Goal: Information Seeking & Learning: Compare options

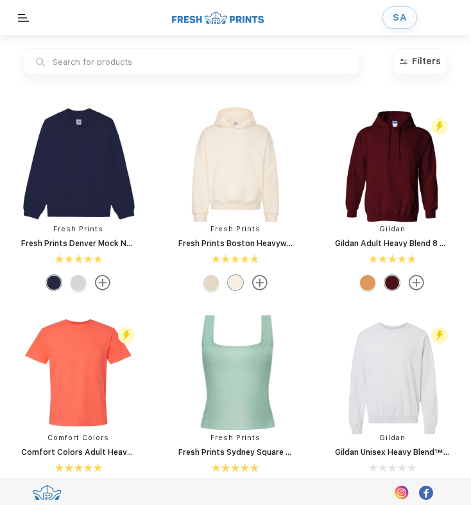
scroll to position [1, 0]
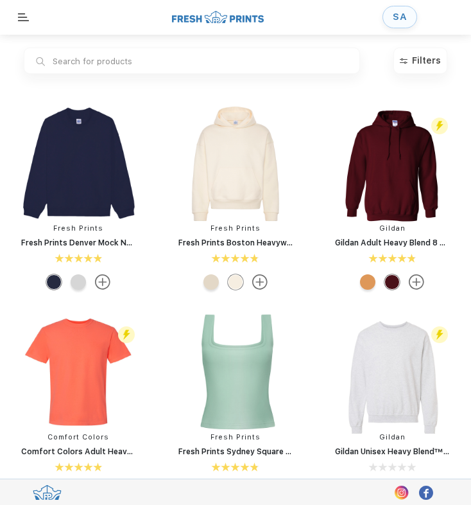
click at [96, 66] on input "text" at bounding box center [192, 61] width 337 height 26
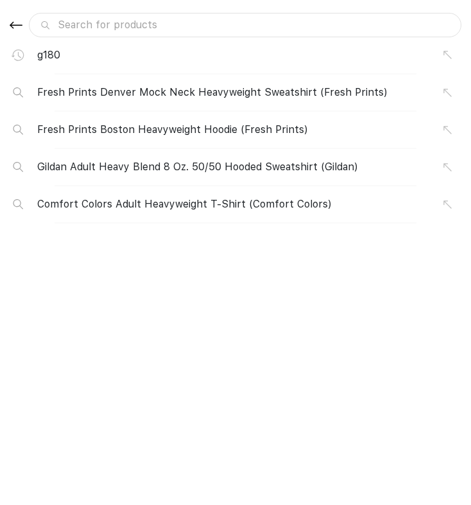
type input "z"
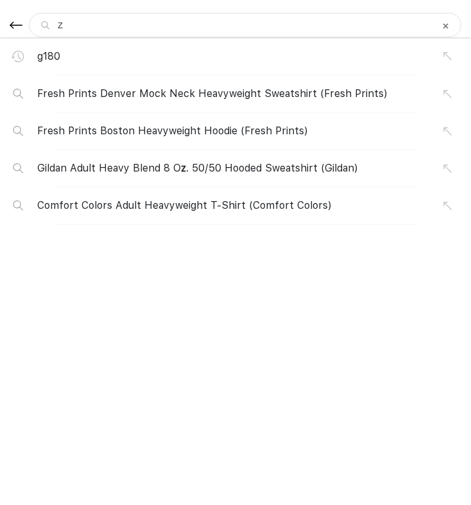
type input "zi"
type input "zip"
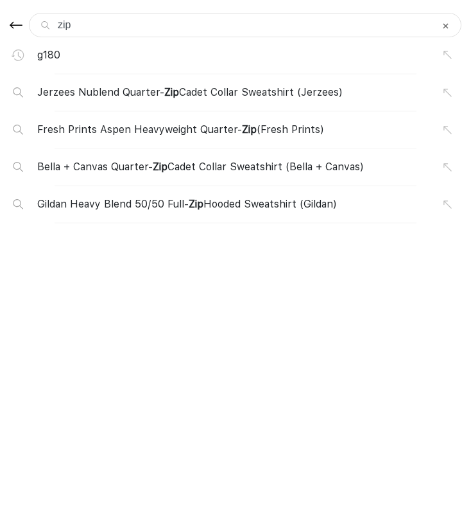
type input "zip"
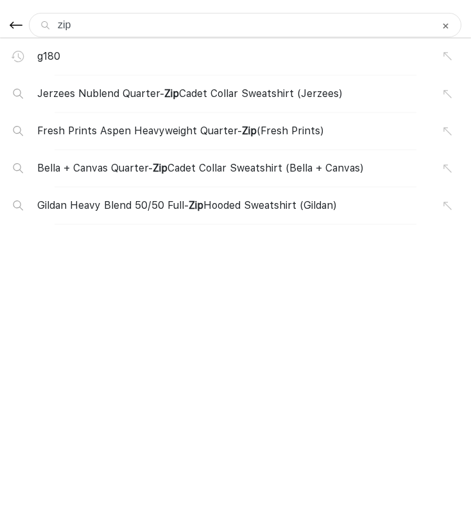
type input "zip u"
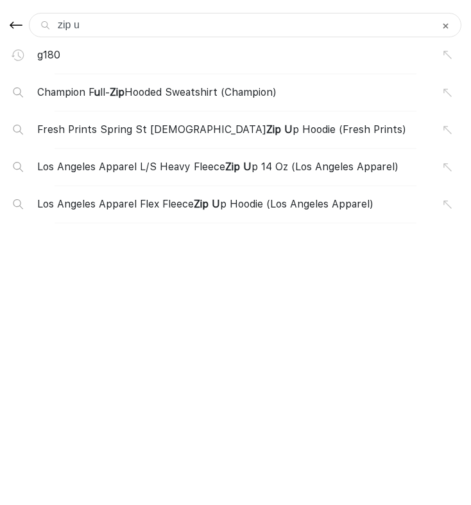
type input "zip up"
click at [148, 128] on span "Fresh Prints Spring St Ladies Zip Up Hoodie (Fresh Prints)" at bounding box center [220, 129] width 366 height 15
type input "Fresh Prints Spring St Ladies Zip Up Hoodie"
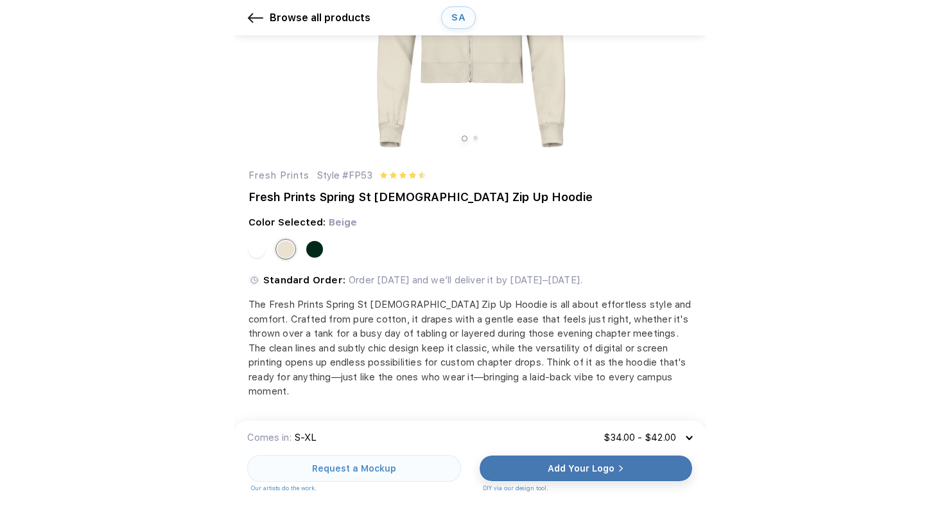
scroll to position [68, 0]
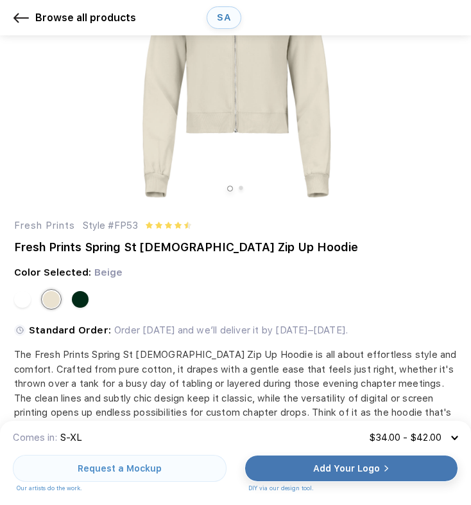
click at [134, 224] on div "Style #FP53" at bounding box center [110, 225] width 55 height 15
copy div "FP53"
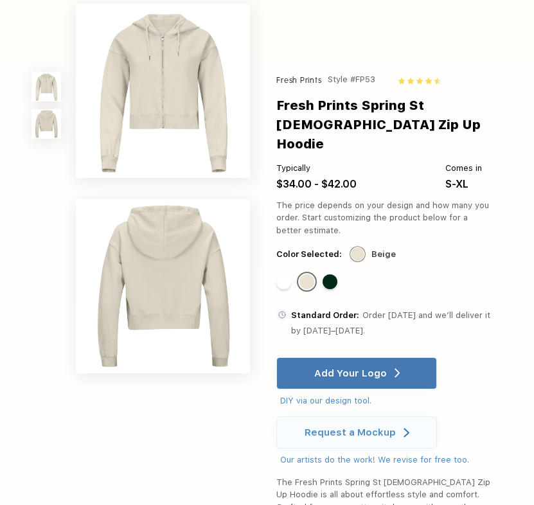
click at [364, 75] on div "Style #FP53" at bounding box center [352, 79] width 48 height 15
copy div "FP53"
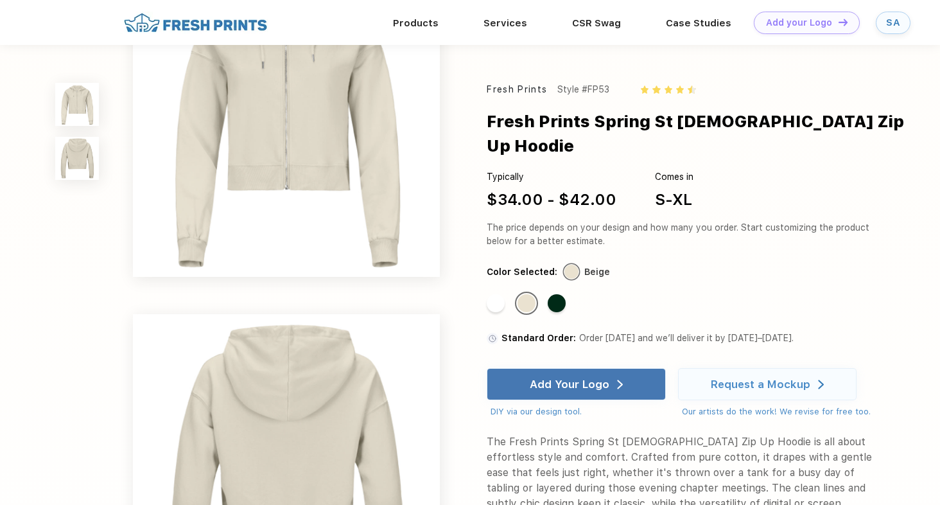
scroll to position [0, 0]
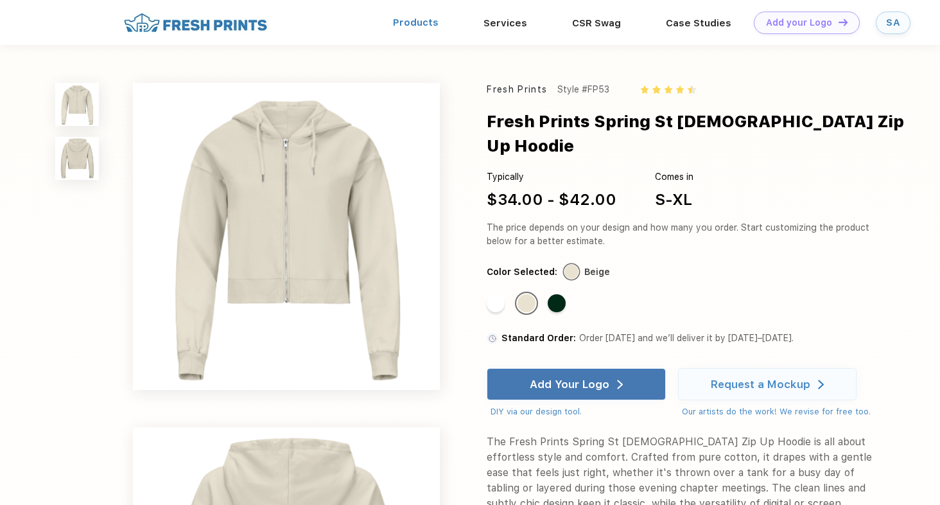
click at [419, 18] on link "Products" at bounding box center [416, 23] width 46 height 12
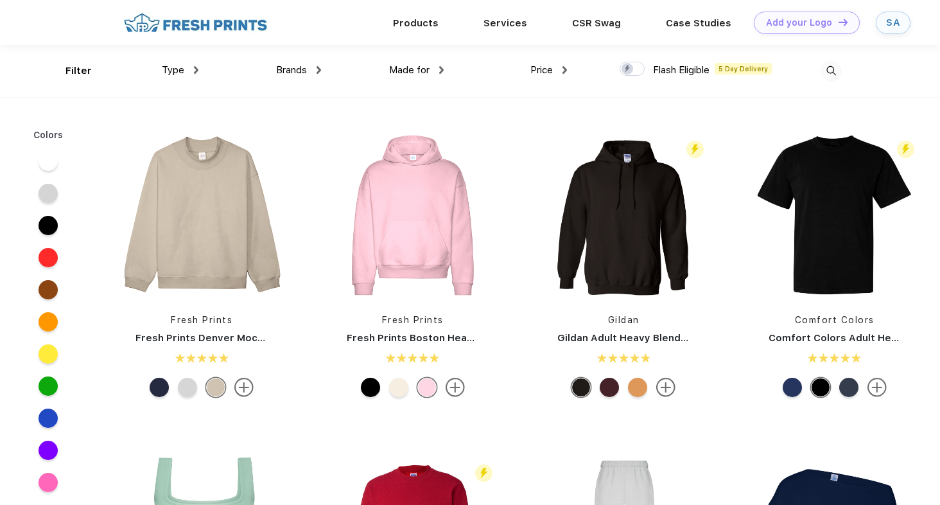
scroll to position [1, 0]
click at [834, 65] on img at bounding box center [831, 70] width 21 height 21
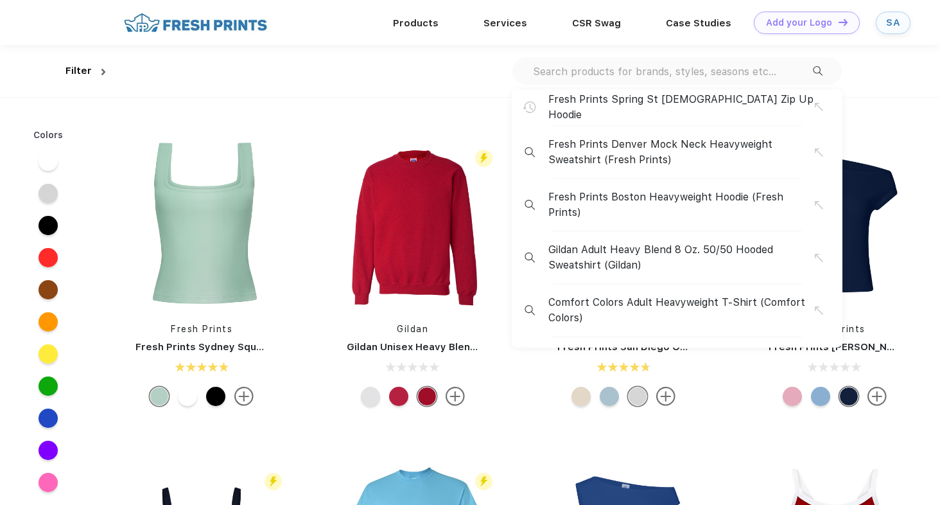
scroll to position [209, 0]
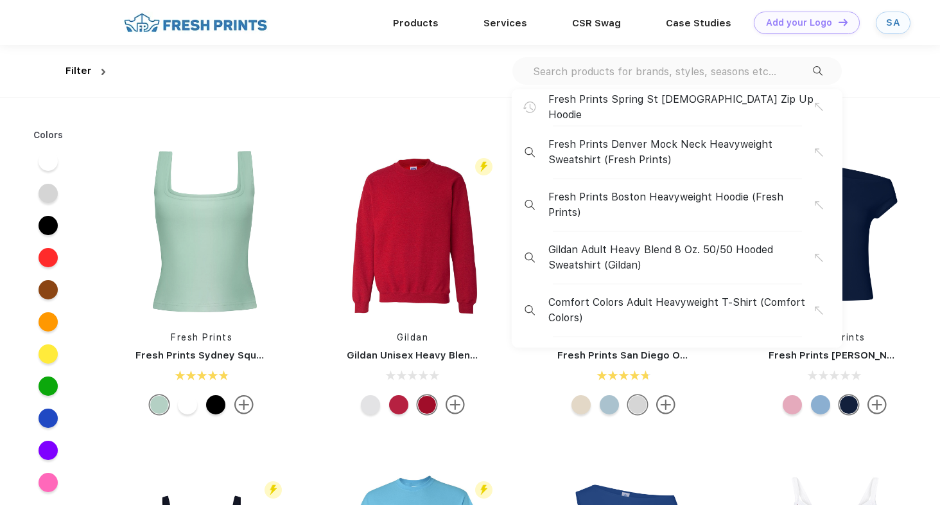
click at [894, 65] on div "Filter Fresh Prints Spring St Ladies Zip Up Hoodie Fresh Prints Denver Mock Nec…" at bounding box center [470, 71] width 940 height 52
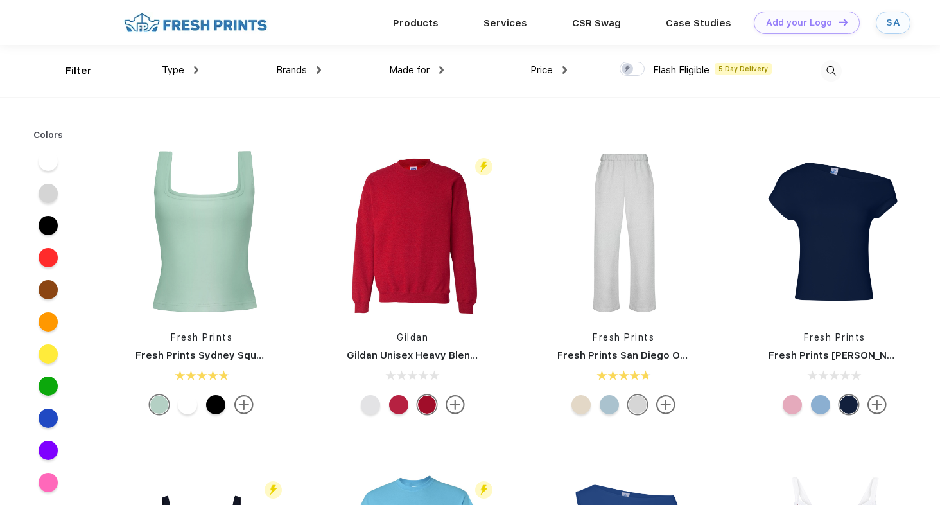
click at [827, 69] on img at bounding box center [831, 70] width 21 height 21
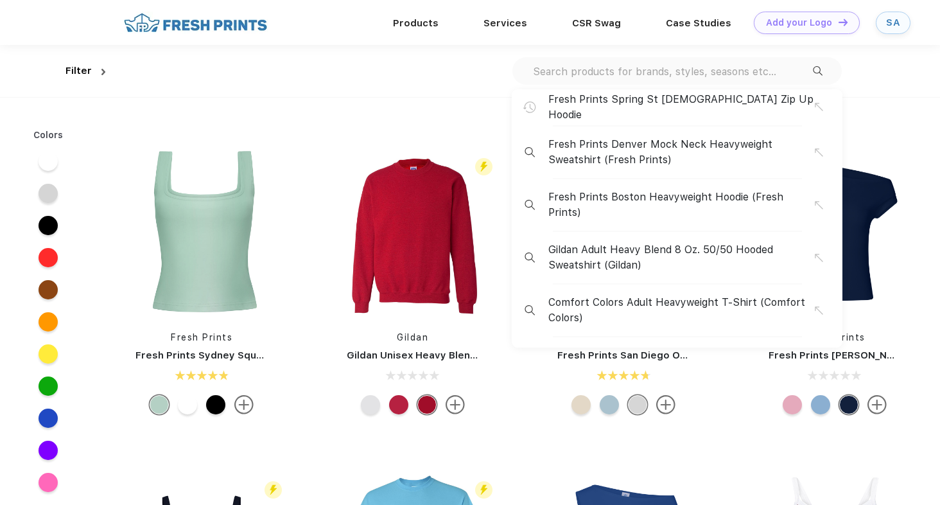
click at [668, 75] on input "text" at bounding box center [672, 71] width 281 height 14
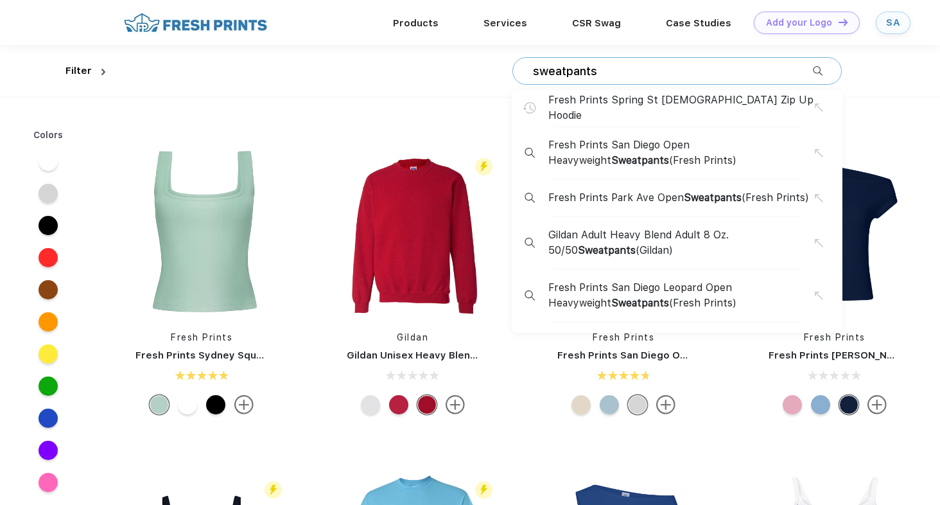
type input "sweatpants"
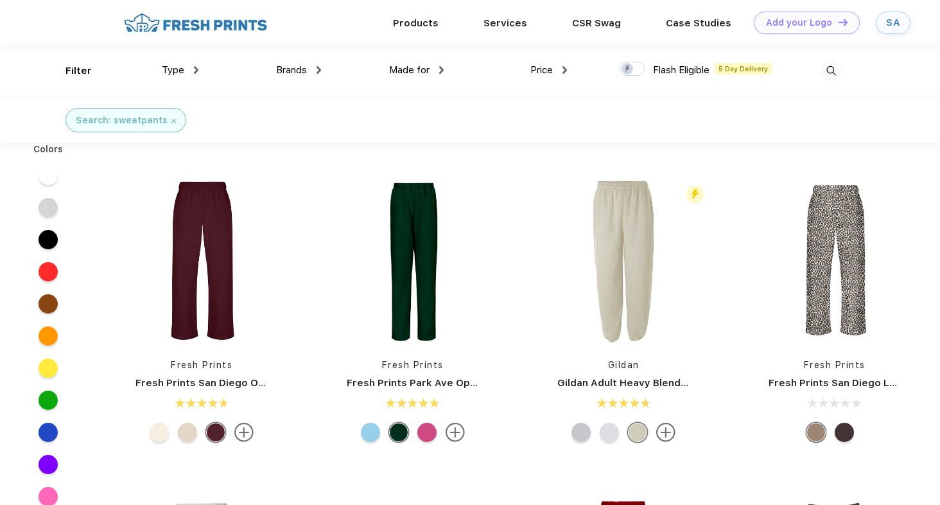
click at [407, 387] on link "Fresh Prints Park Ave Open Sweatpants" at bounding box center [445, 383] width 197 height 12
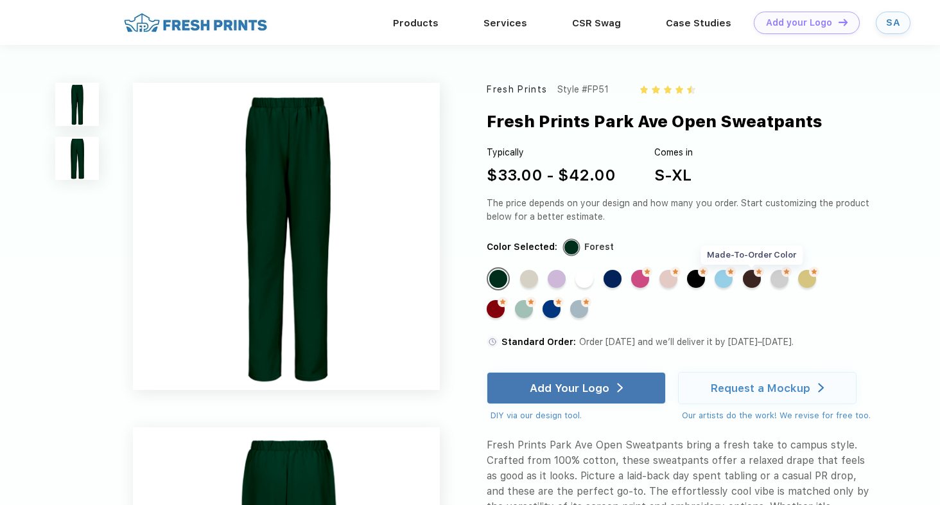
click at [759, 275] on img at bounding box center [759, 272] width 10 height 10
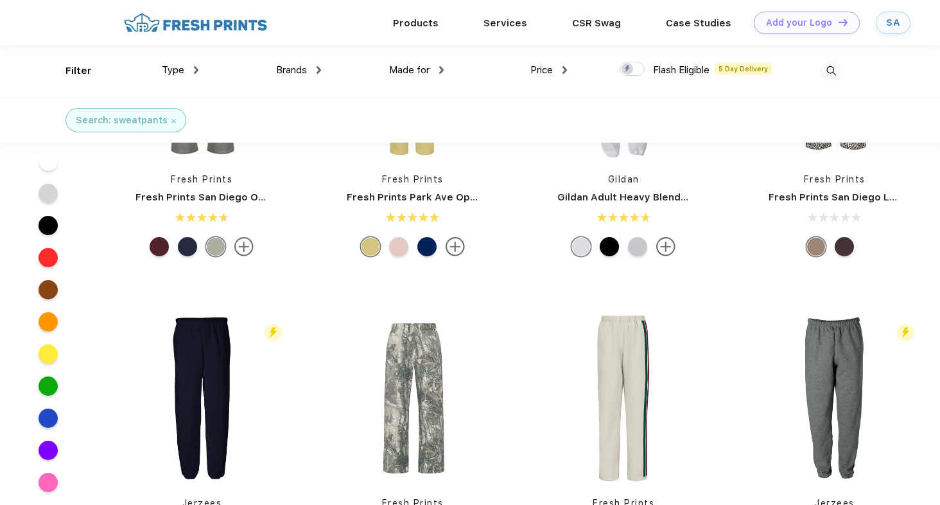
scroll to position [33, 0]
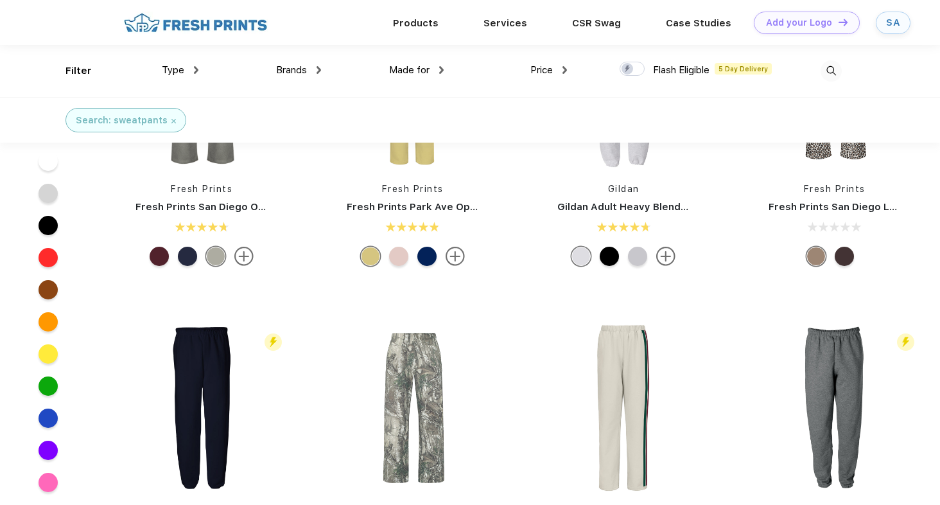
click at [842, 254] on div at bounding box center [844, 256] width 19 height 19
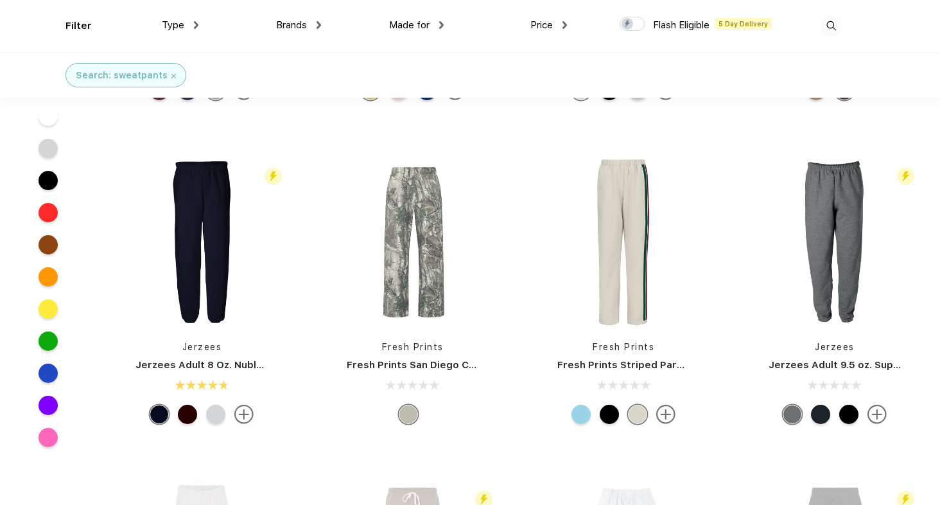
scroll to position [245, 0]
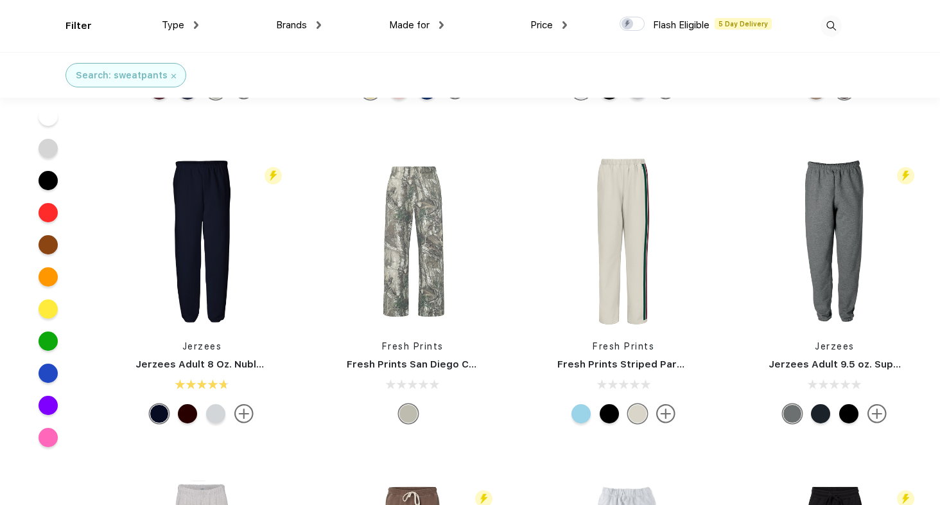
click at [181, 413] on div at bounding box center [187, 413] width 19 height 19
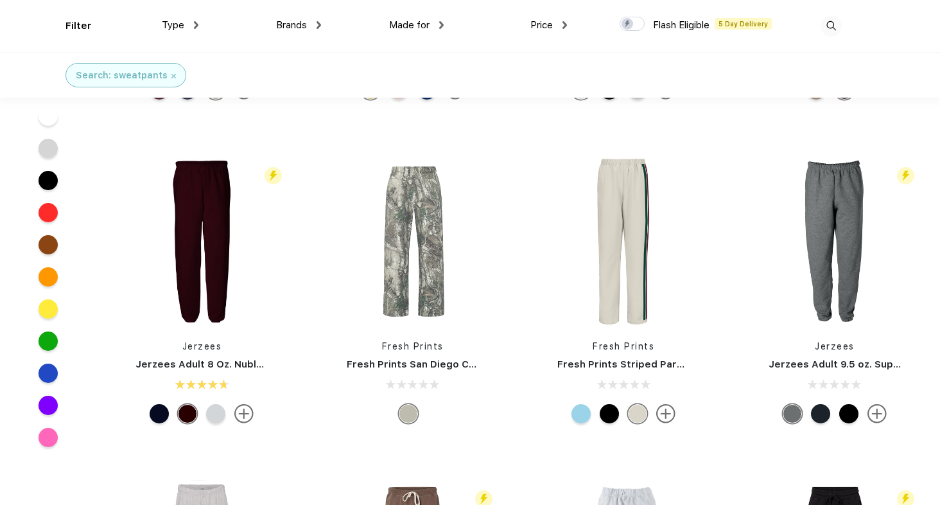
click at [188, 362] on link "Jerzees Adult 8 Oz. Nublend Fleece Sweatpants" at bounding box center [254, 364] width 237 height 12
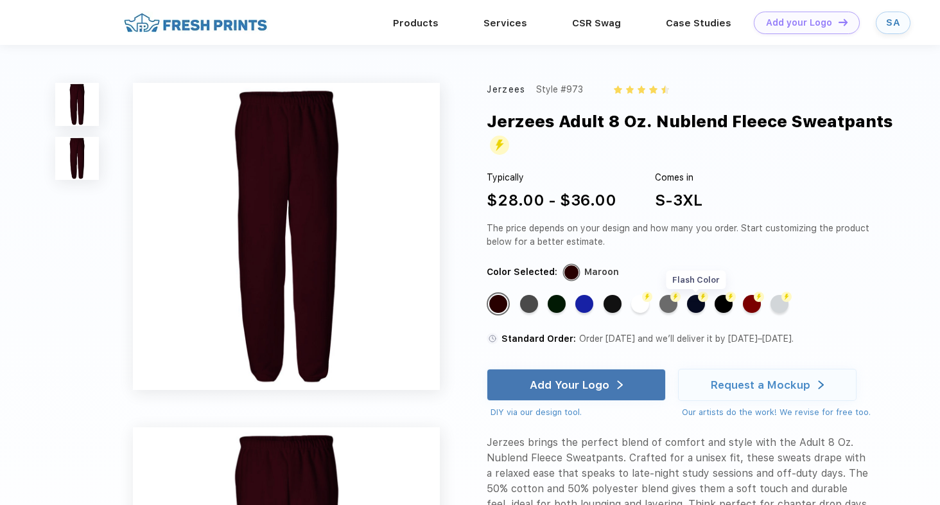
click at [694, 298] on div "Flash Color" at bounding box center [696, 304] width 18 height 18
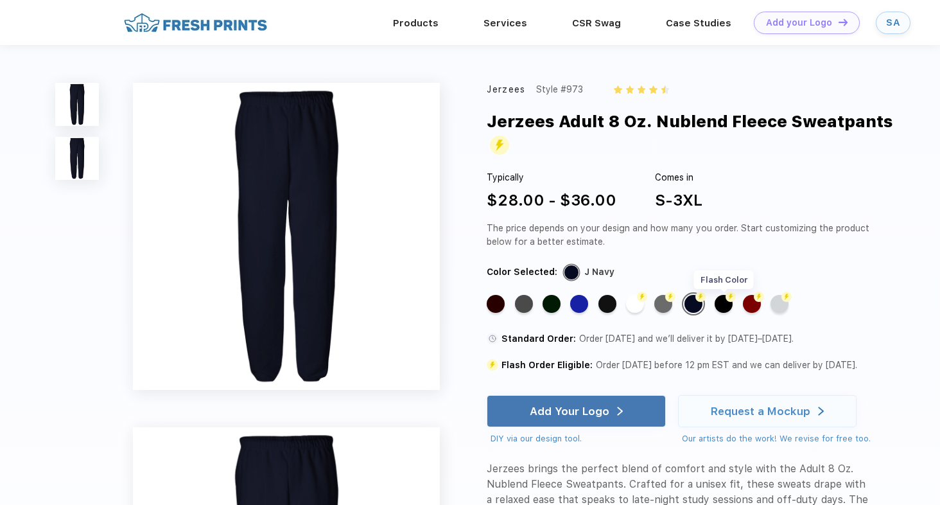
click at [727, 301] on img at bounding box center [731, 297] width 10 height 10
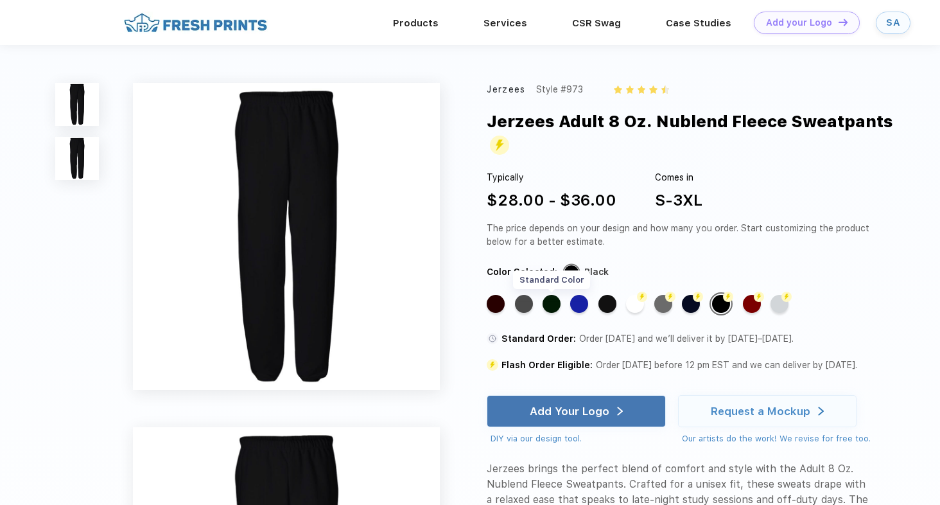
click at [545, 304] on div "Standard Color" at bounding box center [552, 304] width 18 height 18
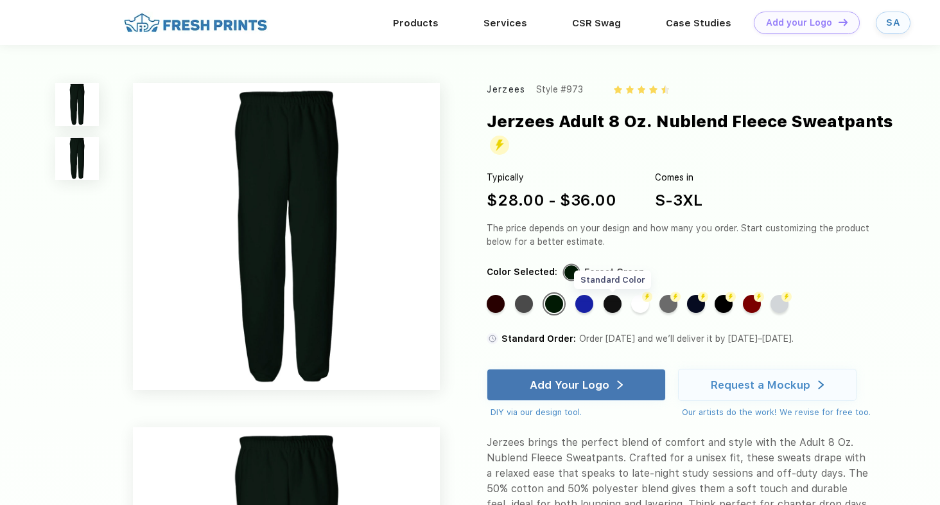
click at [606, 305] on div "Standard Color" at bounding box center [613, 304] width 18 height 18
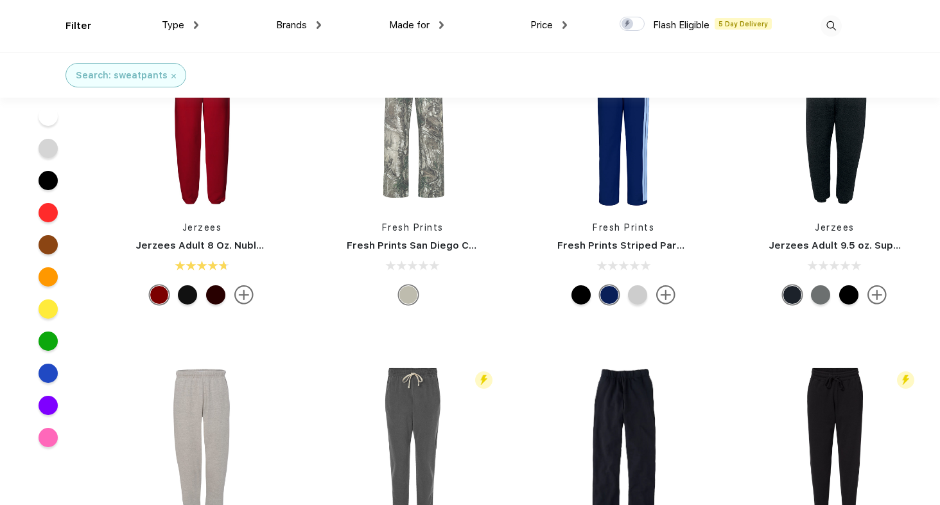
scroll to position [367, 0]
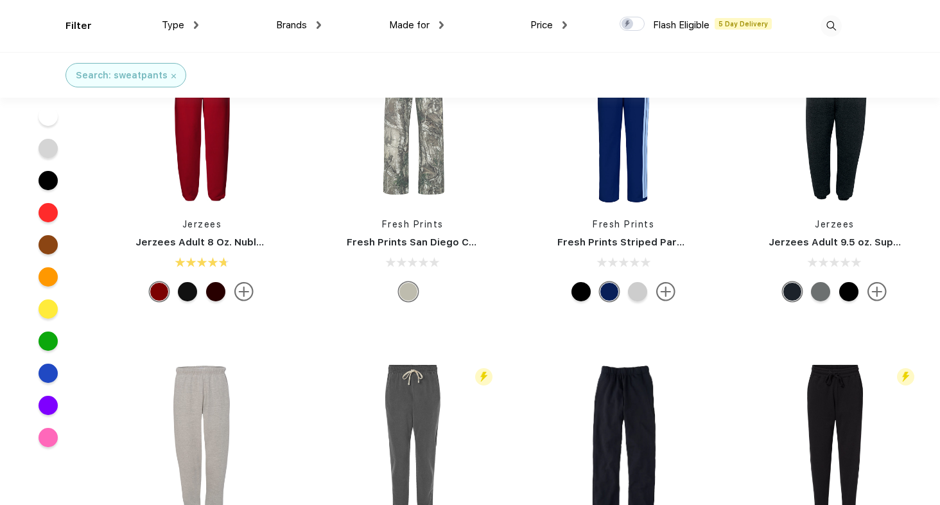
click at [44, 247] on div at bounding box center [48, 244] width 19 height 19
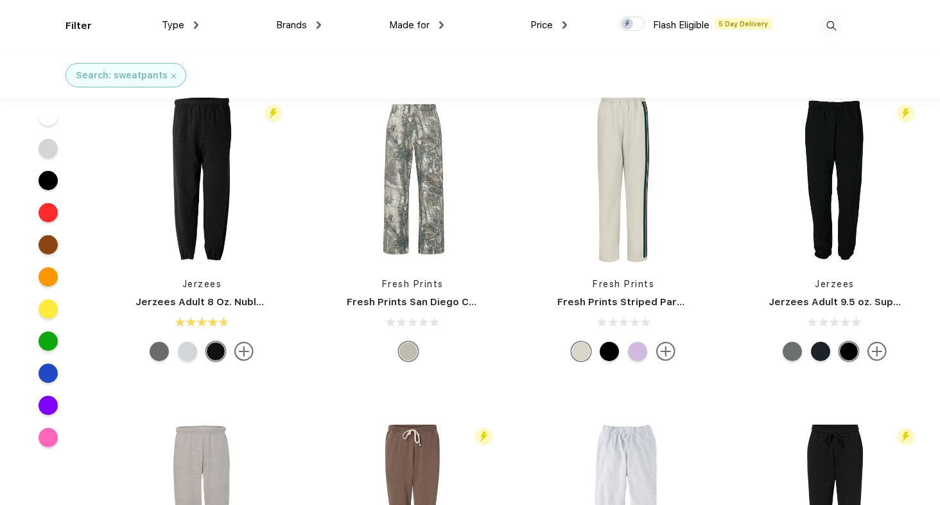
scroll to position [308, 0]
click at [879, 349] on img at bounding box center [877, 350] width 19 height 19
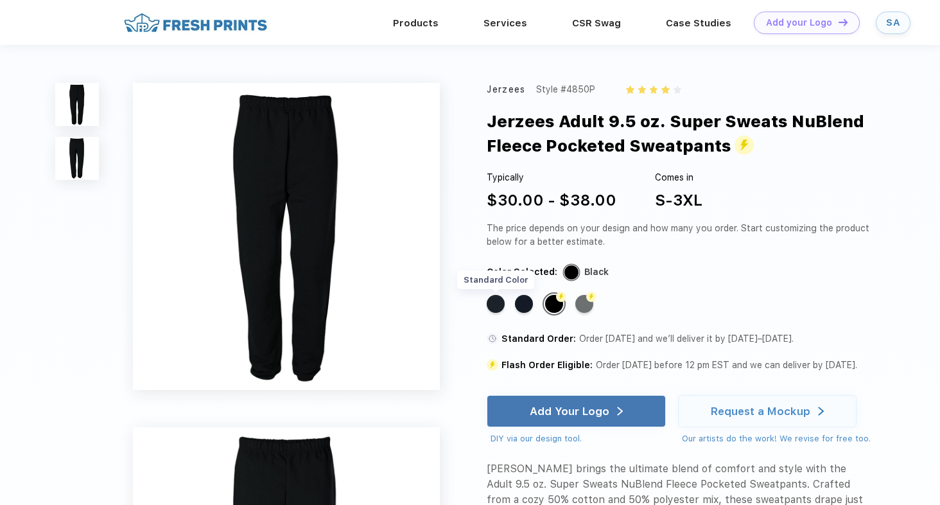
click at [493, 303] on div "Standard Color" at bounding box center [496, 304] width 18 height 18
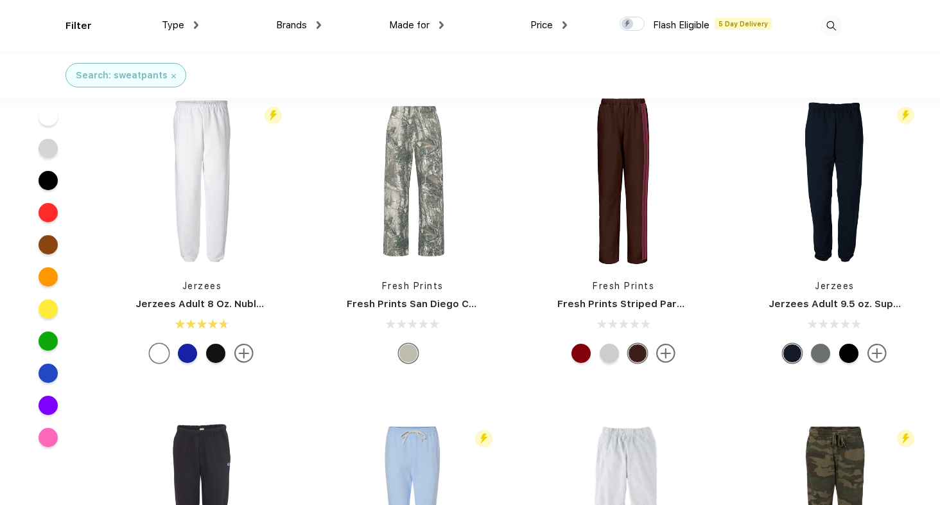
scroll to position [324, 0]
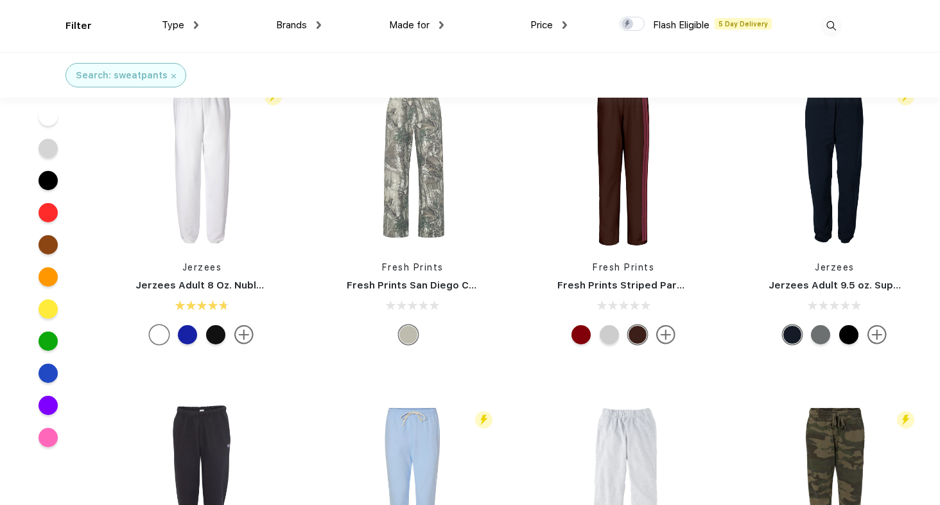
click at [45, 243] on div at bounding box center [48, 244] width 19 height 19
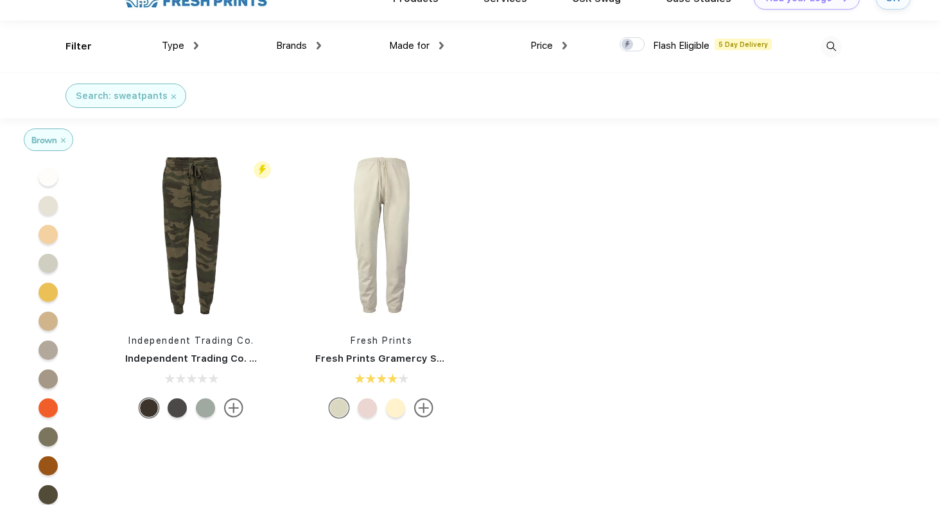
scroll to position [26, 0]
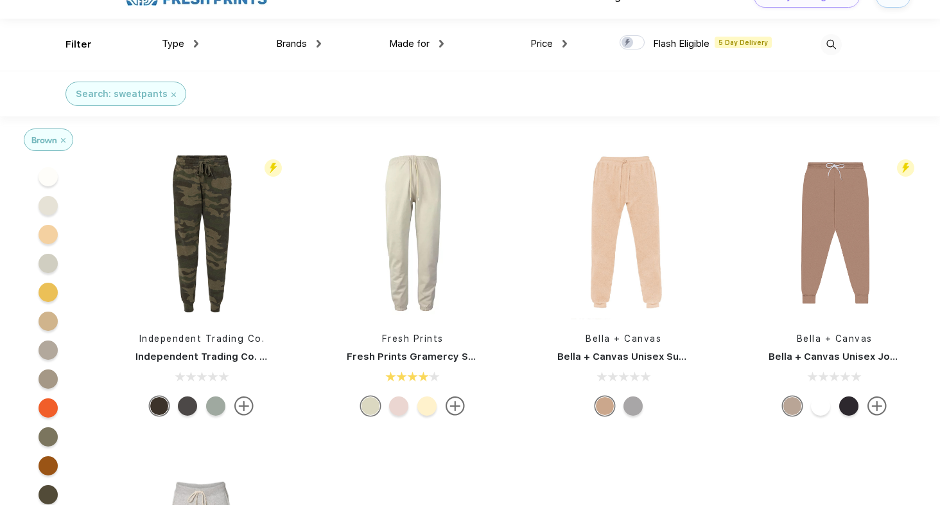
click at [852, 411] on div at bounding box center [849, 405] width 19 height 19
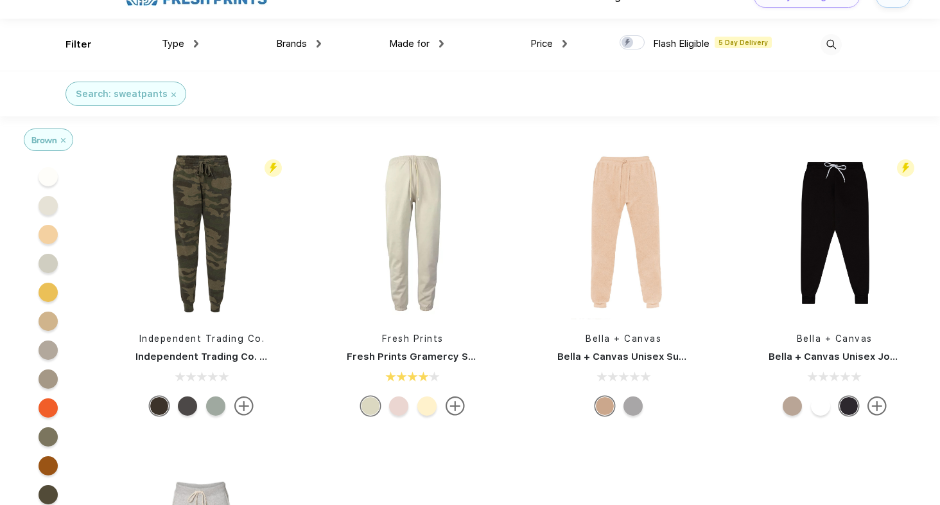
click at [806, 407] on div at bounding box center [797, 405] width 28 height 19
click at [785, 407] on div at bounding box center [792, 405] width 19 height 19
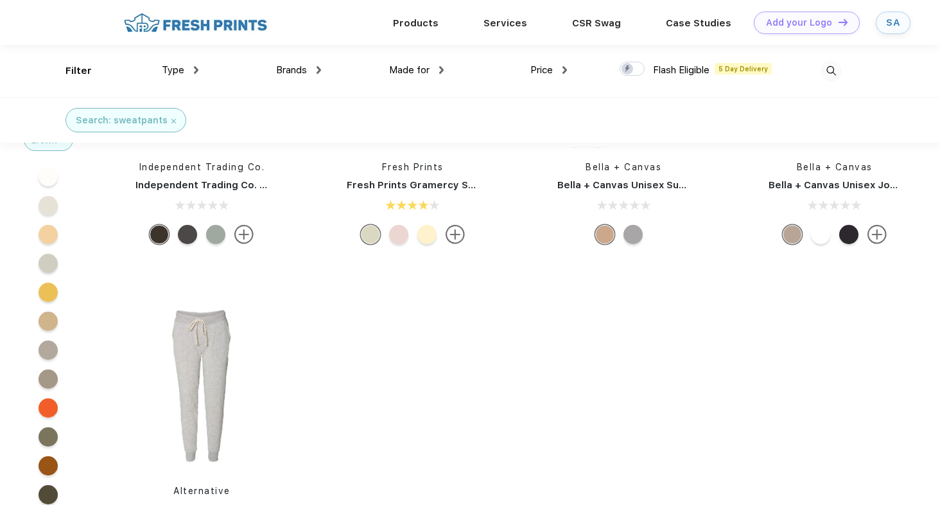
scroll to position [0, 0]
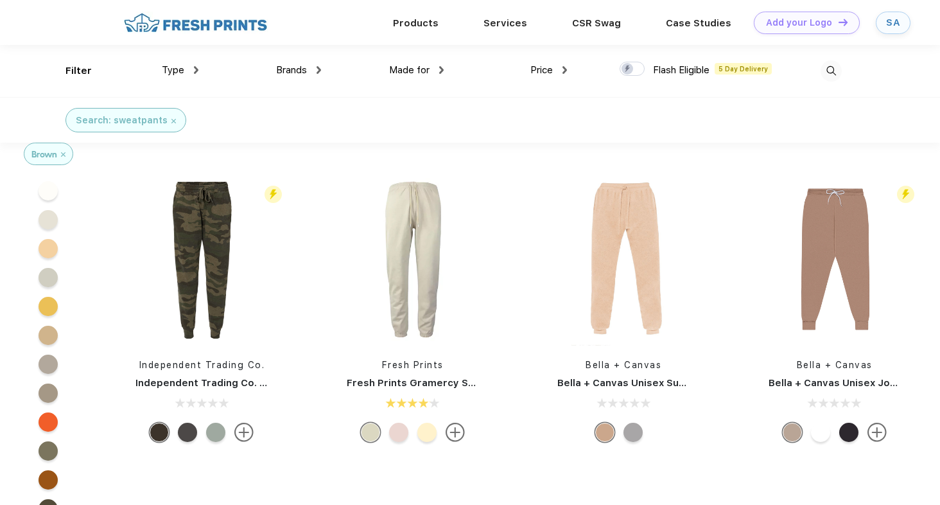
click at [430, 377] on link "Fresh Prints Gramercy Sweats" at bounding box center [423, 383] width 152 height 12
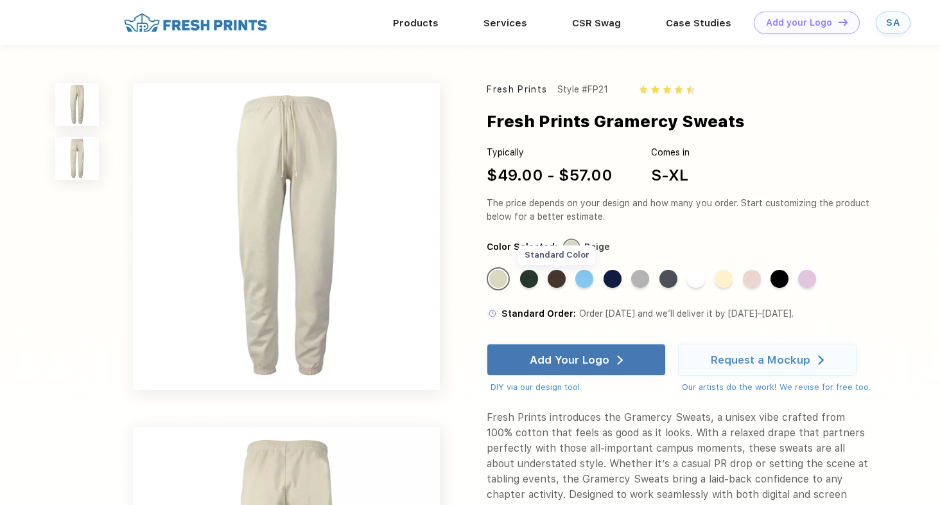
click at [562, 271] on div "Standard Color" at bounding box center [557, 279] width 18 height 18
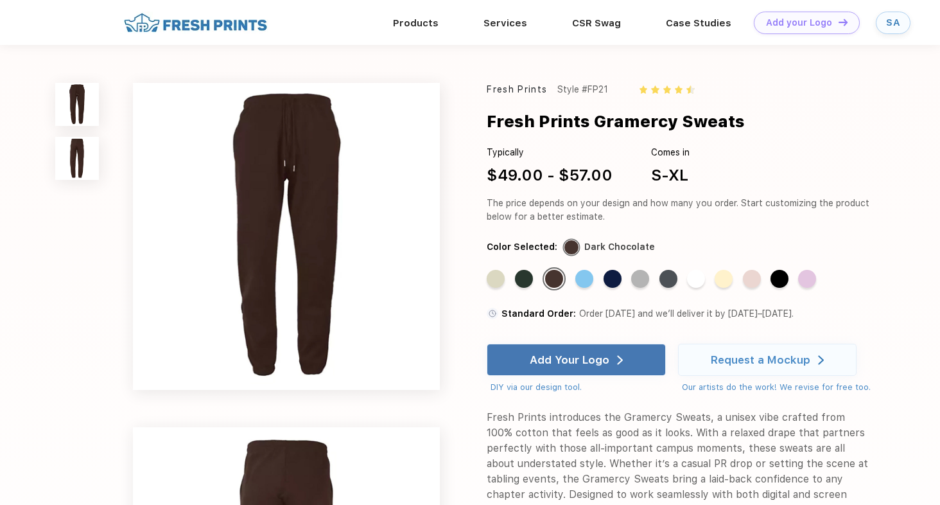
click at [592, 89] on div "Style #FP21" at bounding box center [583, 89] width 51 height 13
copy div "FP21"
click at [509, 150] on div "Typically" at bounding box center [550, 152] width 126 height 13
